Goal: Transaction & Acquisition: Download file/media

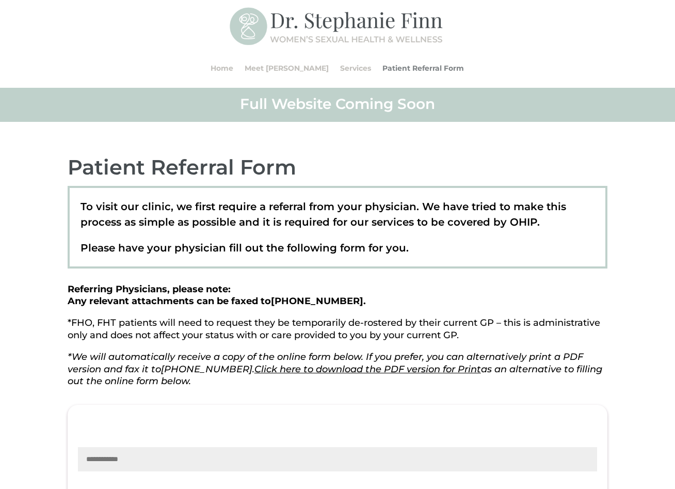
click at [419, 67] on link "Patient Referral Form" at bounding box center [424, 68] width 82 height 39
click at [415, 67] on link "Patient Referral Form" at bounding box center [424, 68] width 82 height 39
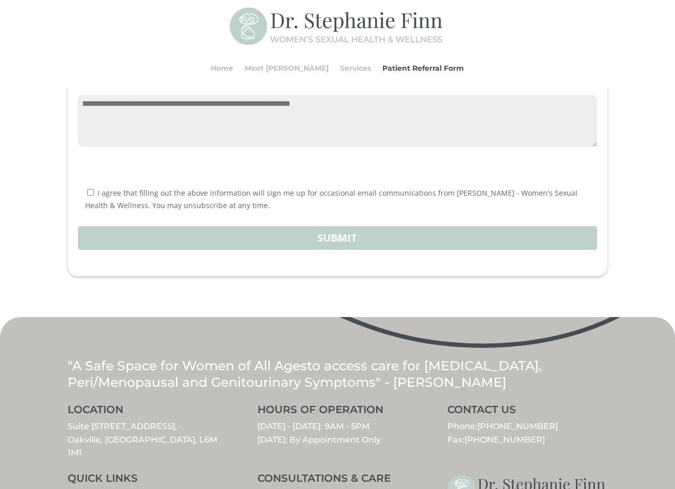
scroll to position [1252, 0]
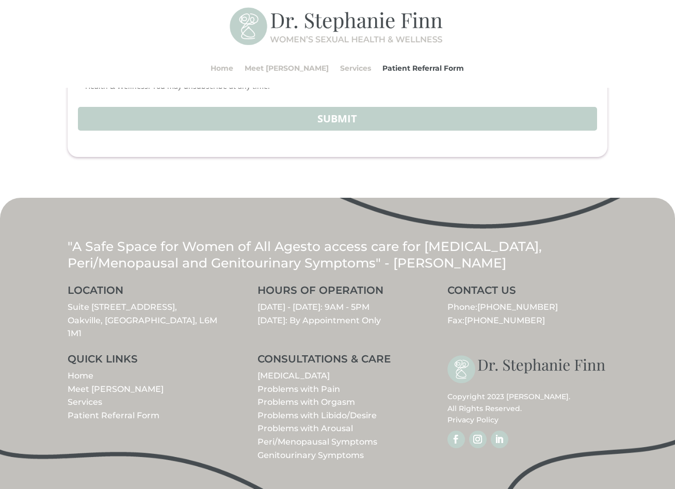
click at [112, 414] on link "Patient Referral Form" at bounding box center [114, 415] width 92 height 10
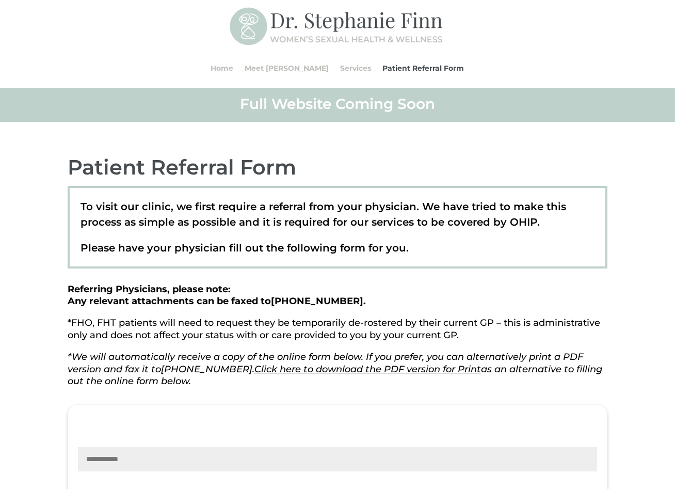
click at [369, 370] on link "Click here to download the PDF version for Print" at bounding box center [368, 368] width 227 height 11
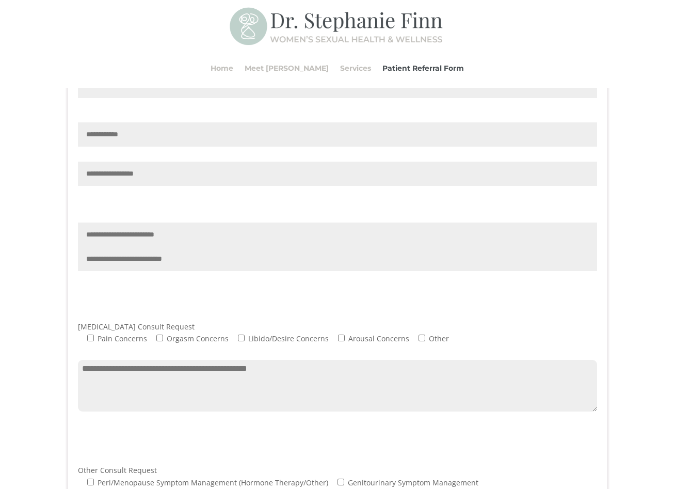
scroll to position [411, 0]
